Goal: Transaction & Acquisition: Obtain resource

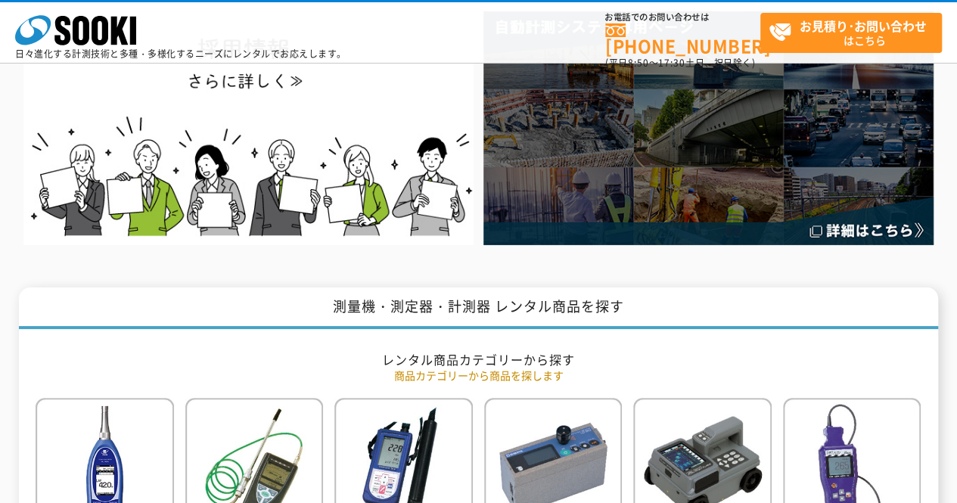
scroll to position [529, 0]
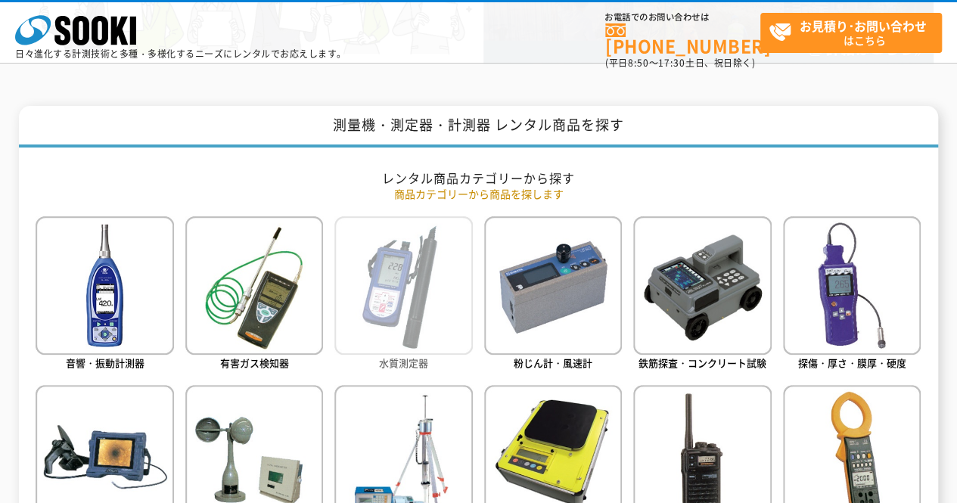
click at [387, 293] on img at bounding box center [403, 285] width 138 height 138
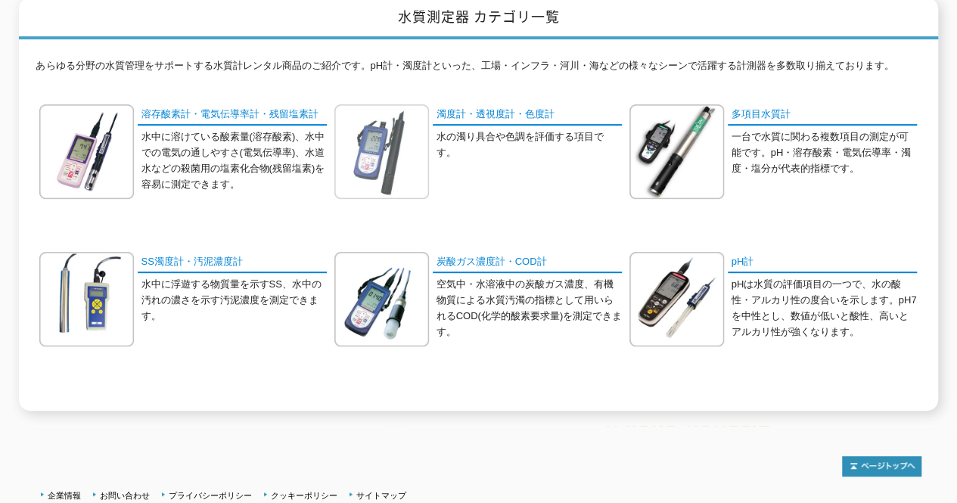
scroll to position [227, 0]
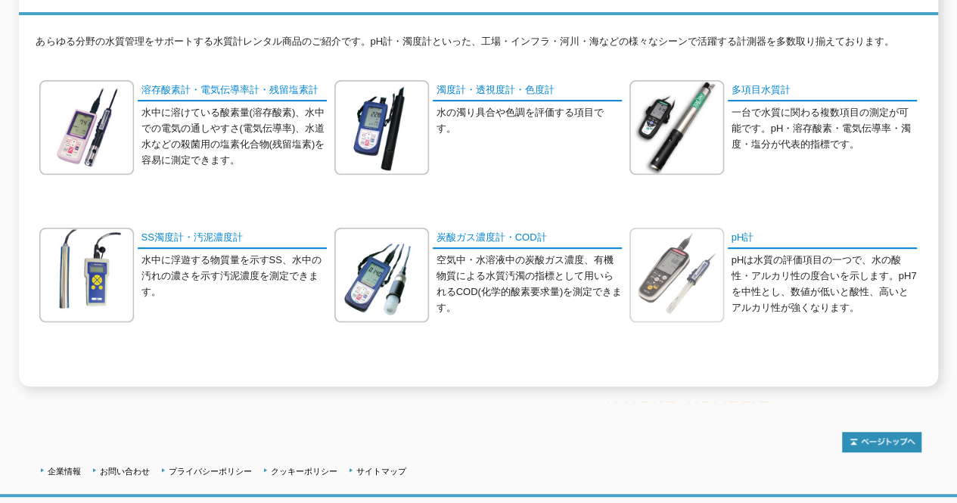
click at [657, 278] on img at bounding box center [676, 275] width 95 height 95
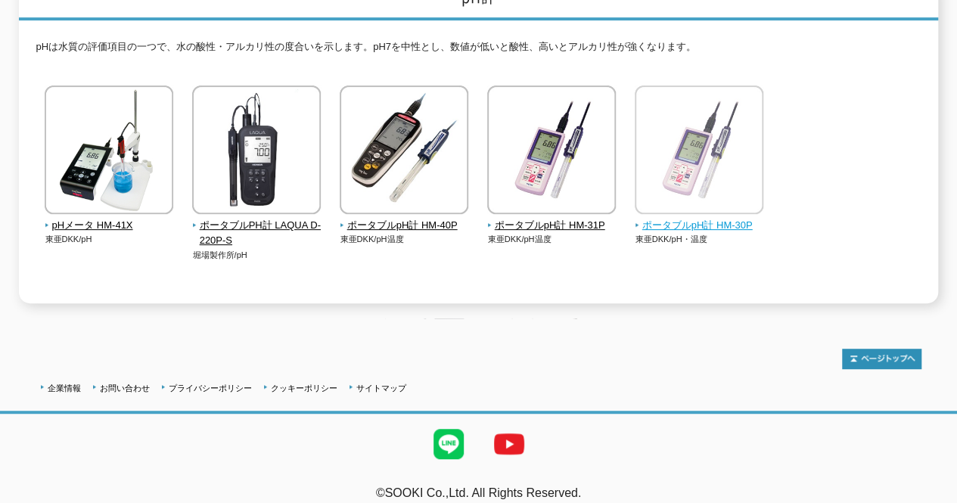
scroll to position [226, 0]
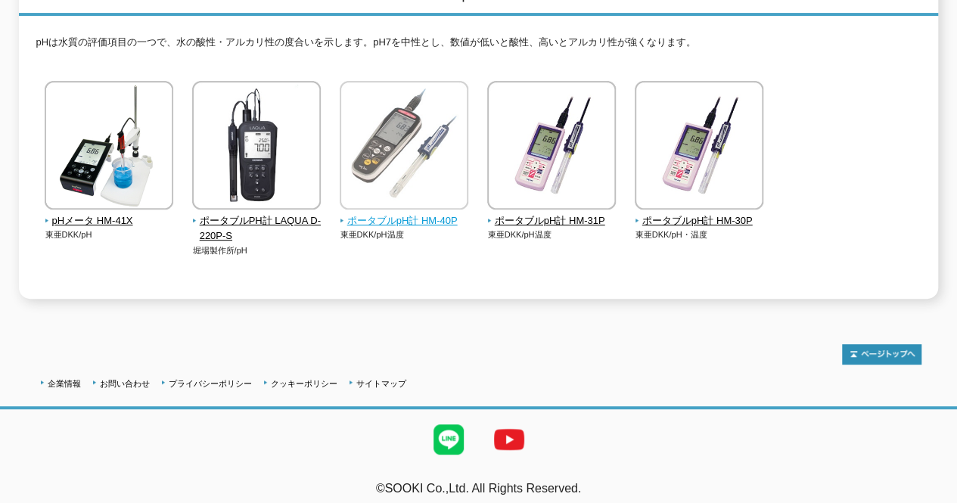
click at [444, 182] on img at bounding box center [404, 147] width 129 height 132
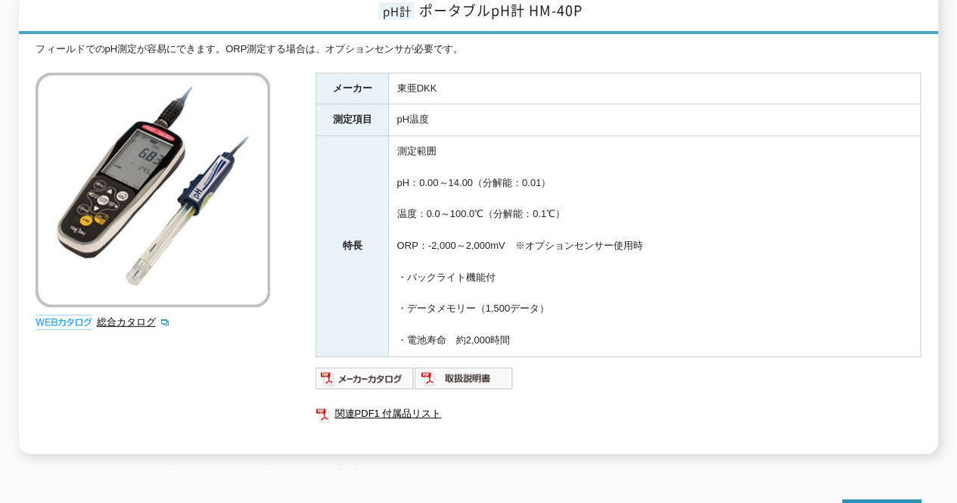
scroll to position [60, 0]
